Goal: Information Seeking & Learning: Learn about a topic

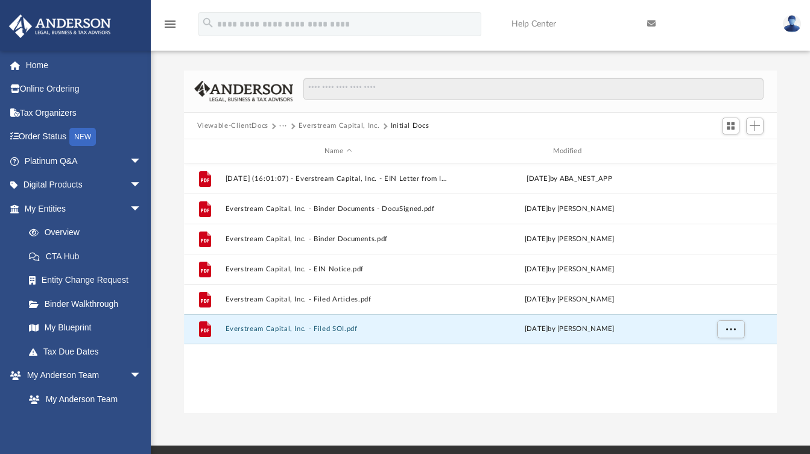
scroll to position [265, 584]
click at [348, 151] on span "Name" at bounding box center [348, 151] width 5 height 5
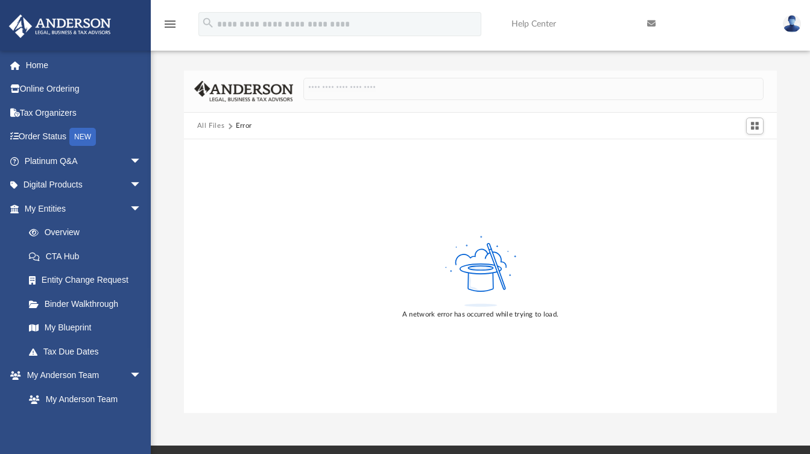
click at [206, 126] on button "All Files" at bounding box center [211, 126] width 28 height 11
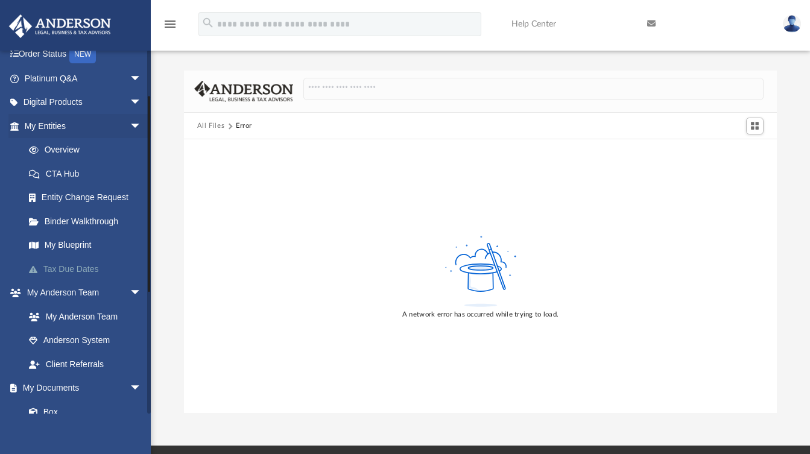
scroll to position [133, 0]
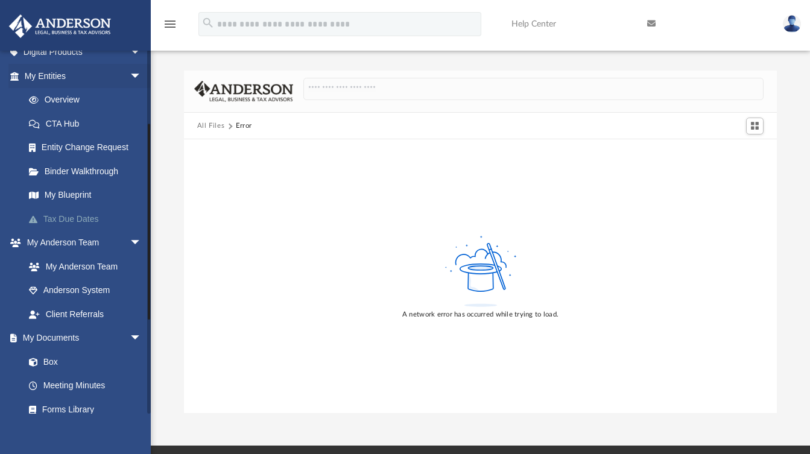
click at [65, 213] on link "Tax Due Dates" at bounding box center [88, 219] width 143 height 24
click at [72, 217] on link "Tax Due Dates" at bounding box center [88, 219] width 143 height 24
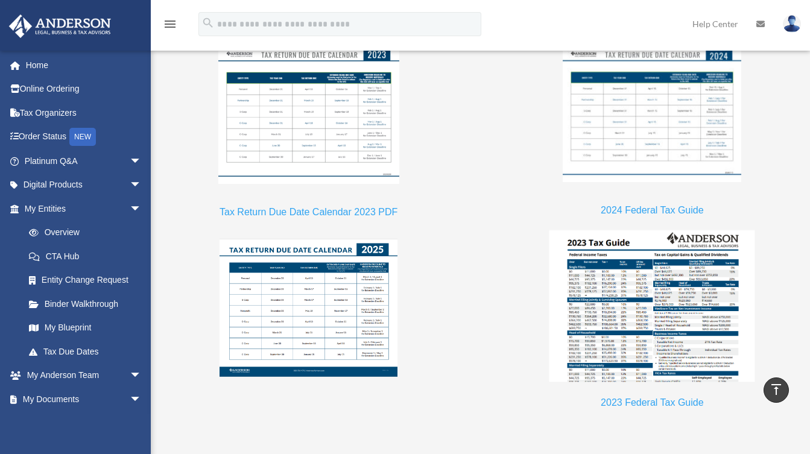
scroll to position [1066, 0]
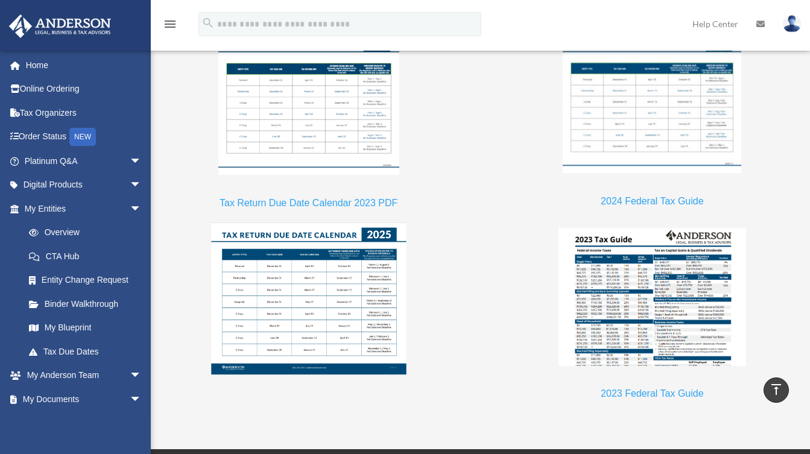
click at [324, 313] on img at bounding box center [308, 298] width 195 height 152
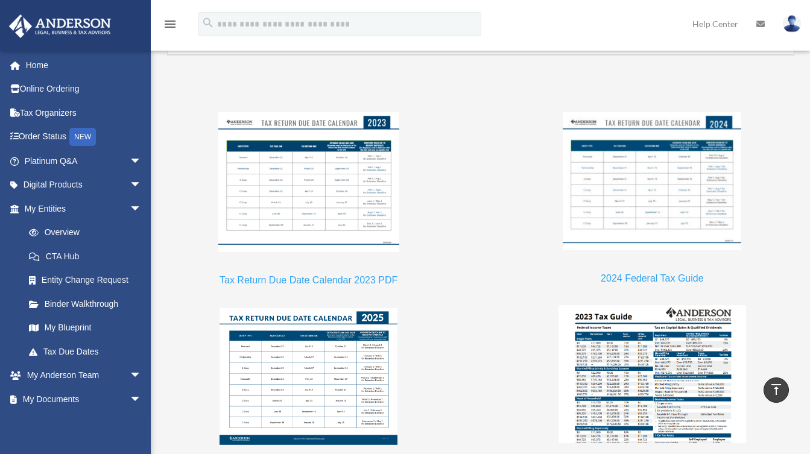
scroll to position [1086, 0]
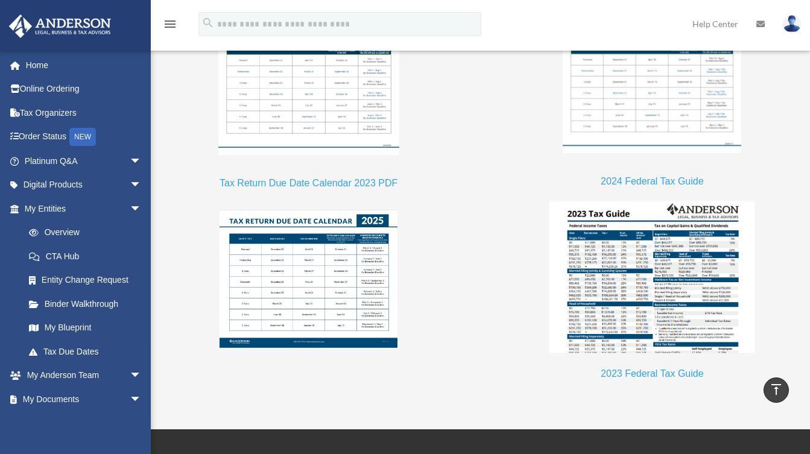
click at [638, 271] on img at bounding box center [652, 277] width 206 height 152
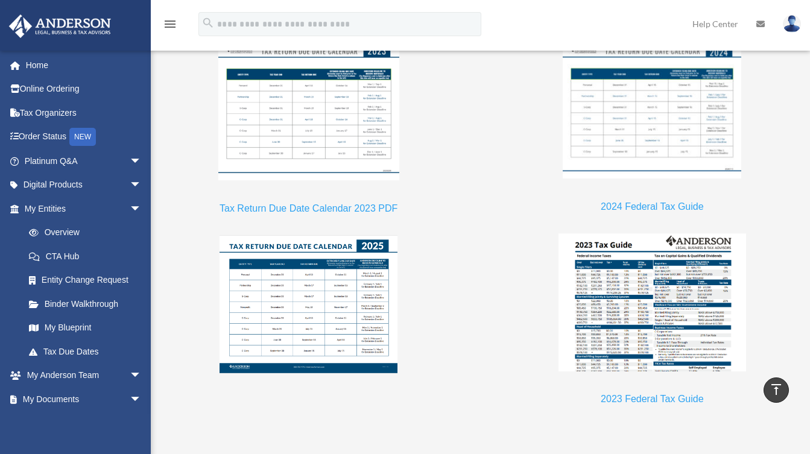
scroll to position [1285, 0]
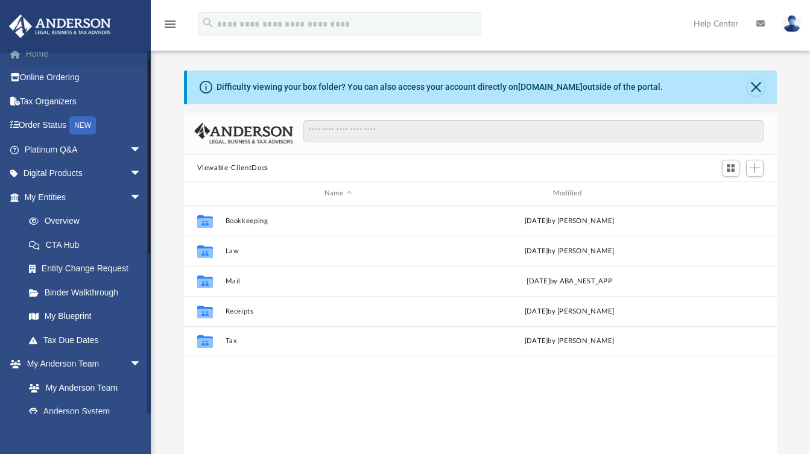
scroll to position [80, 0]
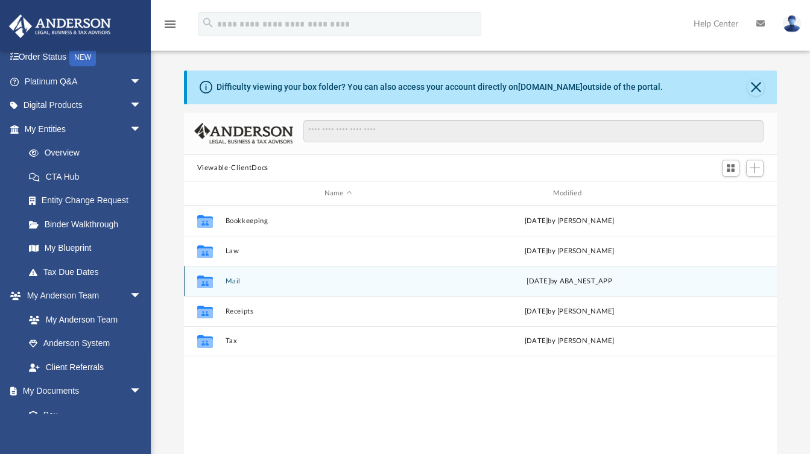
click at [203, 281] on icon "grid" at bounding box center [205, 282] width 16 height 13
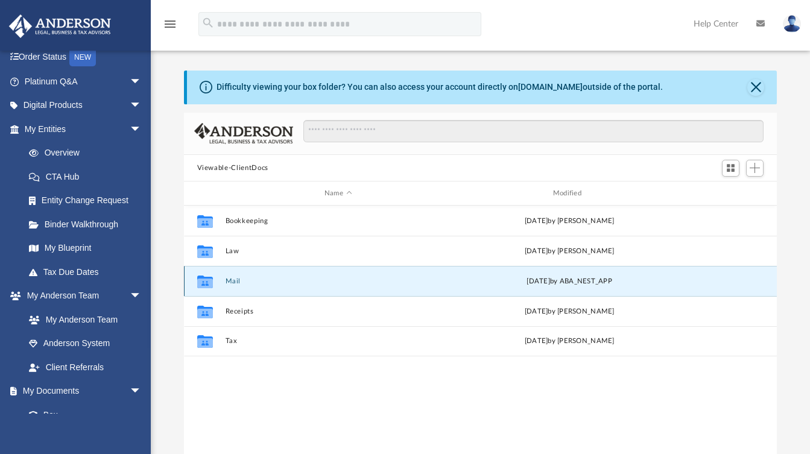
click at [203, 281] on icon "grid" at bounding box center [205, 282] width 16 height 13
click at [231, 282] on button "Mail" at bounding box center [338, 281] width 226 height 8
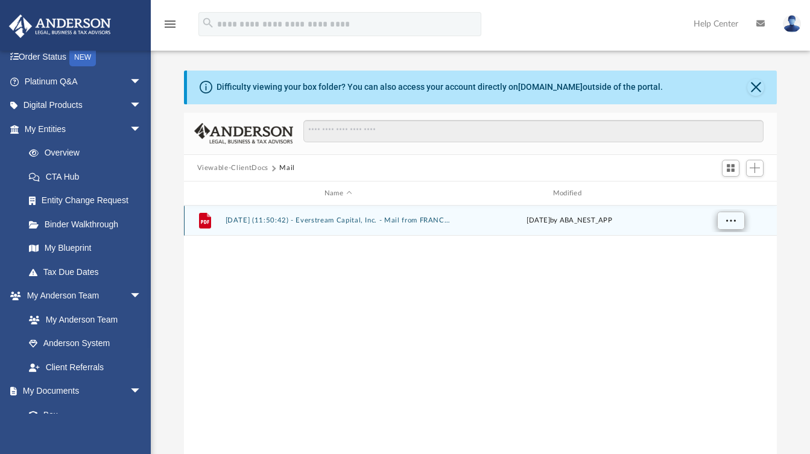
click at [729, 222] on span "More options" at bounding box center [730, 220] width 10 height 7
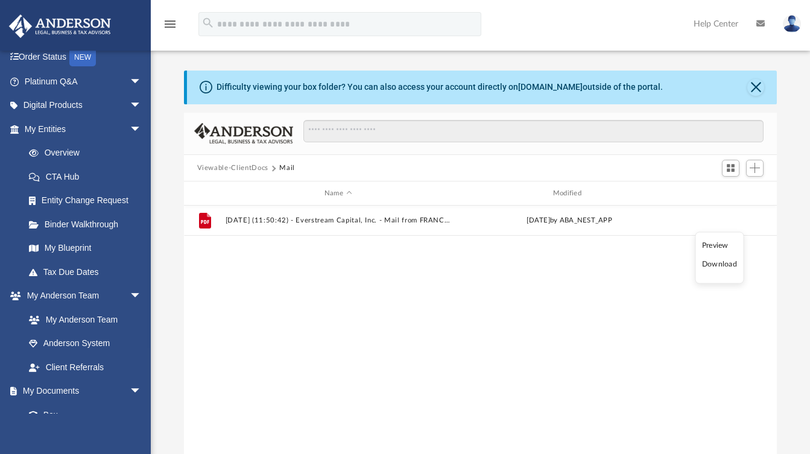
click at [716, 264] on li "Download" at bounding box center [719, 264] width 35 height 13
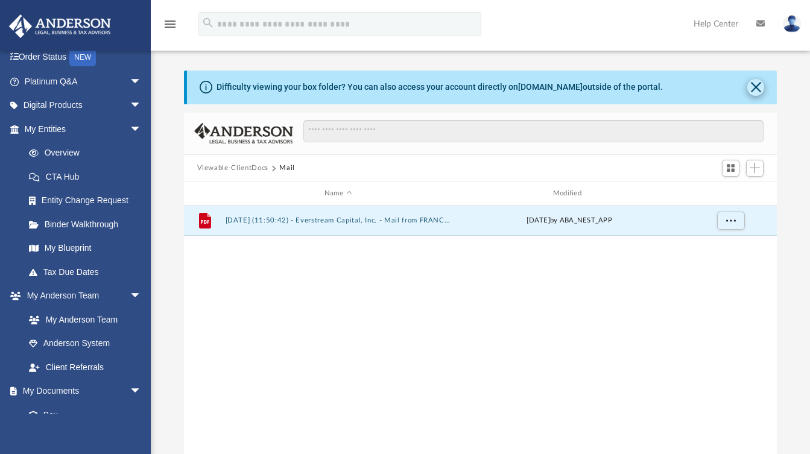
click at [755, 92] on button "Close" at bounding box center [755, 87] width 17 height 17
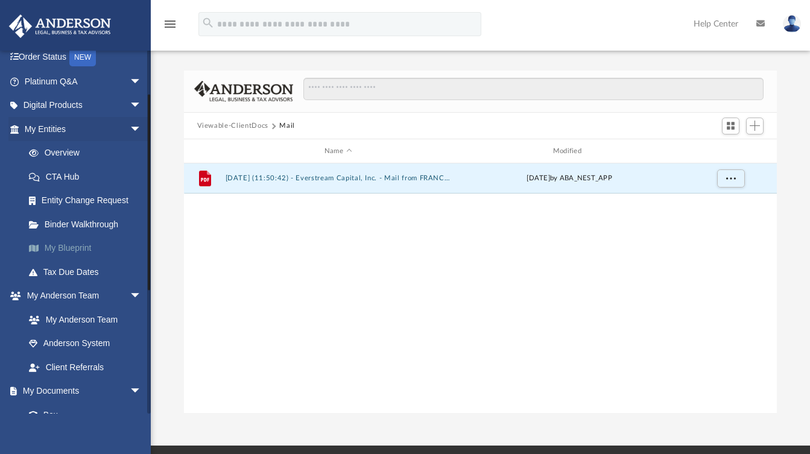
click at [77, 246] on link "My Blueprint" at bounding box center [88, 248] width 143 height 24
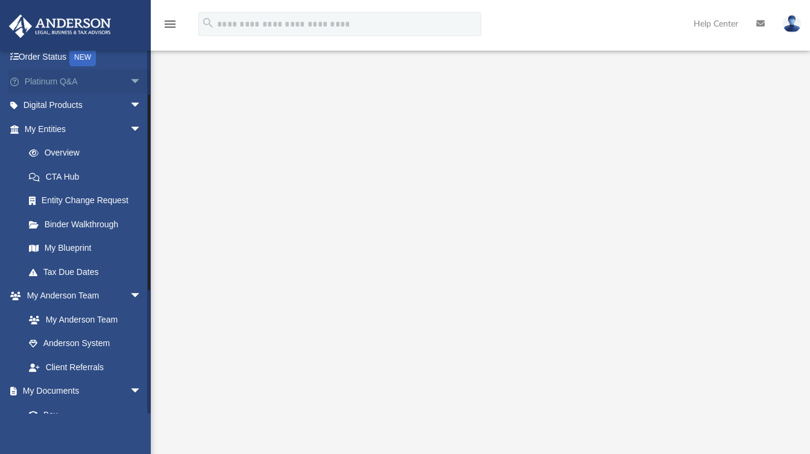
click at [63, 83] on link "Platinum Q&A arrow_drop_down" at bounding box center [83, 81] width 151 height 24
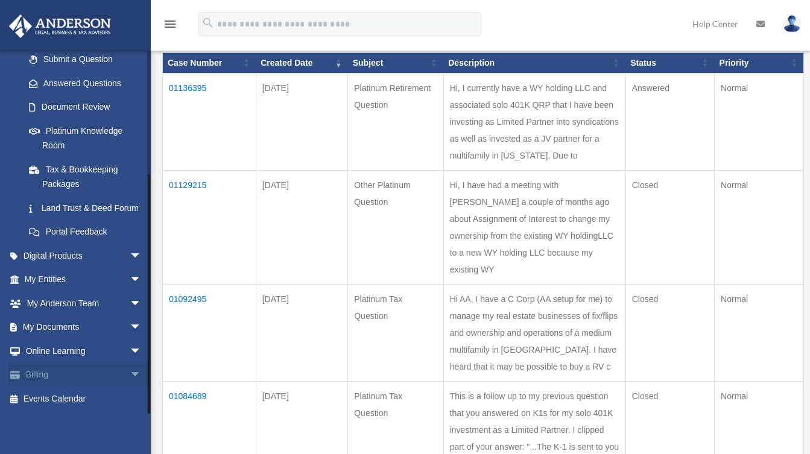
scroll to position [167, 0]
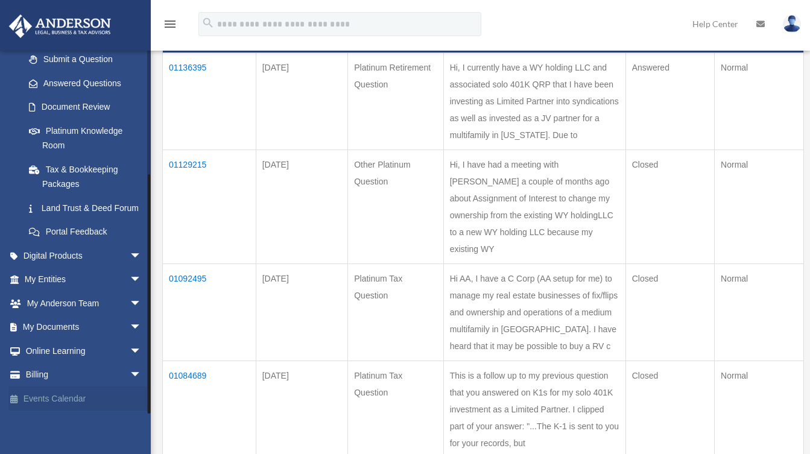
click at [66, 397] on link "Events Calendar" at bounding box center [83, 398] width 151 height 24
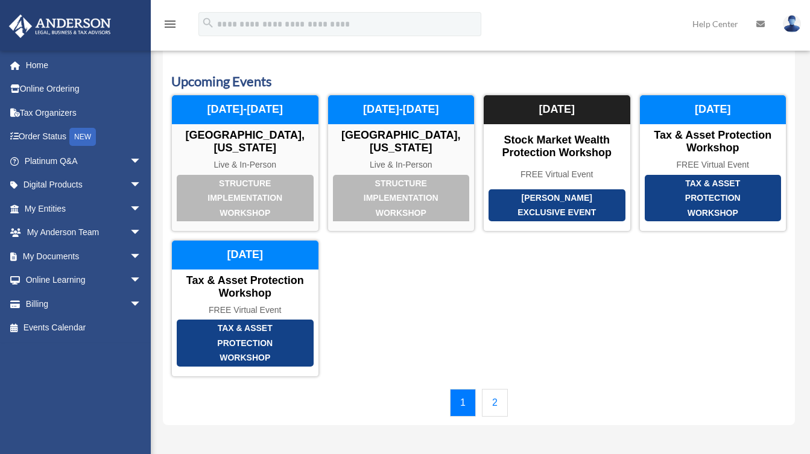
scroll to position [140, 0]
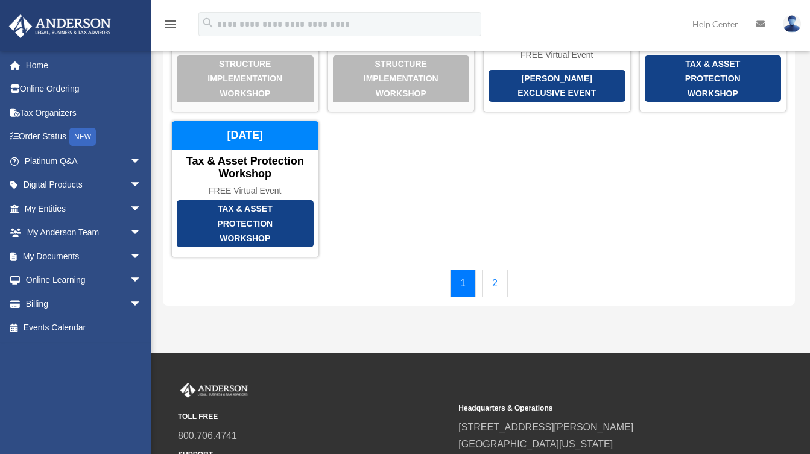
click at [499, 277] on link "2" at bounding box center [495, 283] width 26 height 28
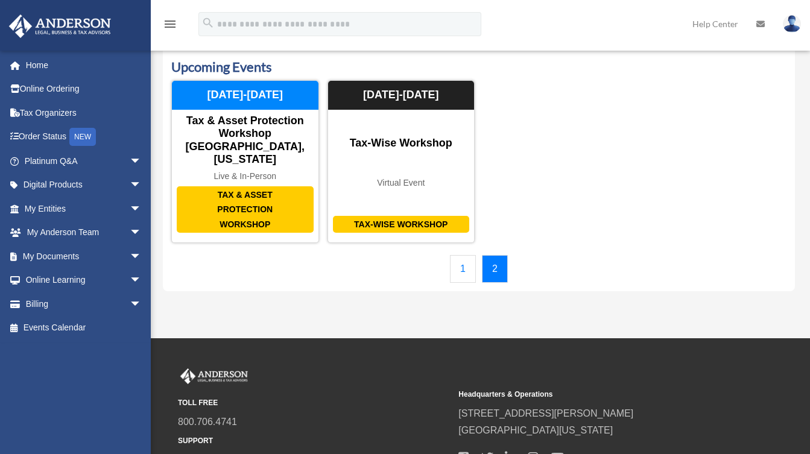
scroll to position [0, 0]
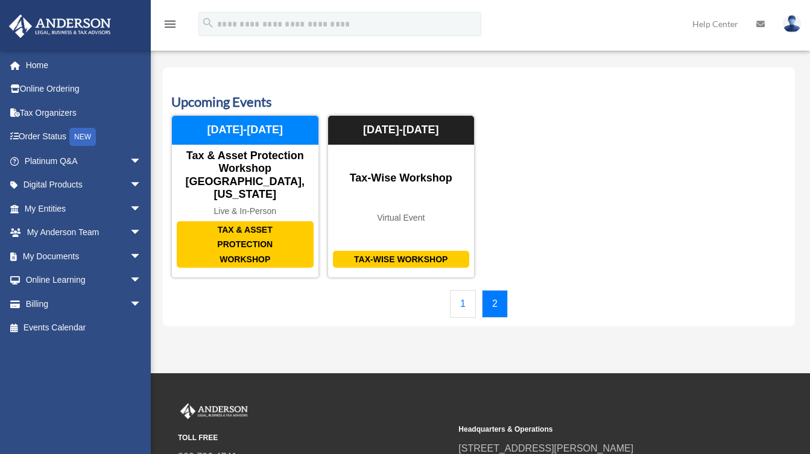
click at [463, 290] on link "1" at bounding box center [463, 304] width 26 height 28
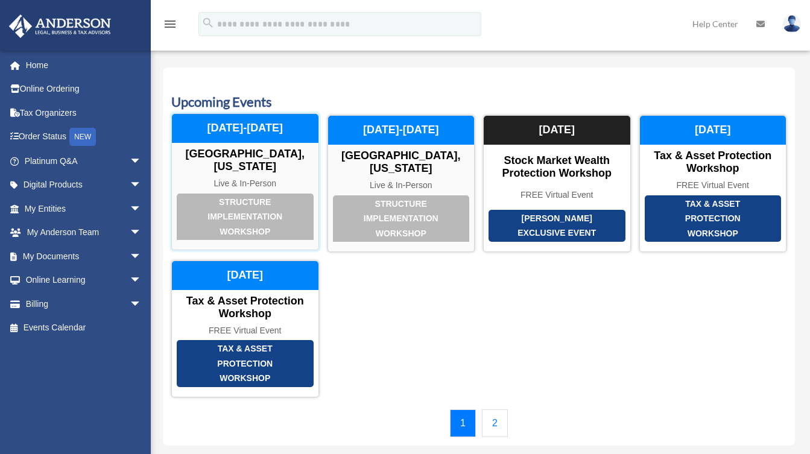
click at [238, 203] on div "Structure Implementation Workshop" at bounding box center [245, 217] width 137 height 47
